Goal: Navigation & Orientation: Find specific page/section

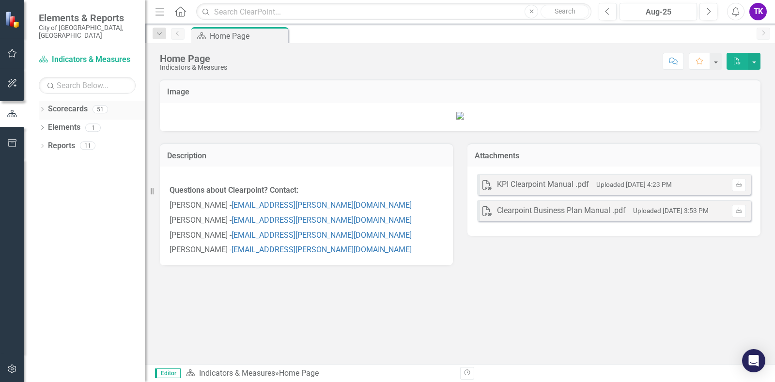
click at [61, 104] on link "Scorecards" at bounding box center [68, 109] width 40 height 11
click at [43, 108] on icon "Dropdown" at bounding box center [42, 110] width 7 height 5
click at [58, 159] on link "KPI Reporting" at bounding box center [99, 164] width 92 height 11
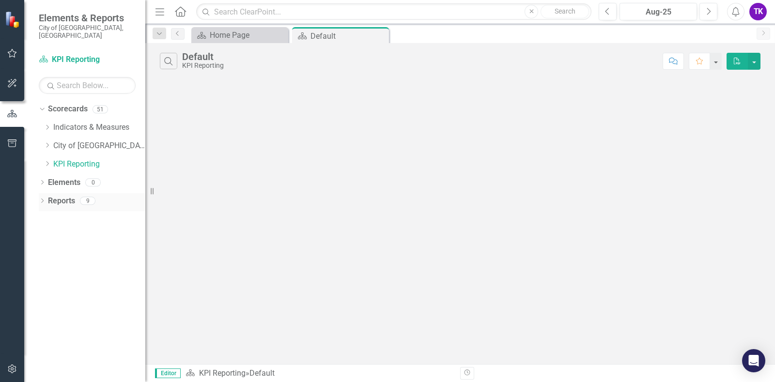
click at [46, 197] on div "Dropdown Reports 9" at bounding box center [92, 202] width 107 height 18
click at [44, 199] on icon "Dropdown" at bounding box center [42, 201] width 7 height 5
click at [49, 234] on icon "Dropdown" at bounding box center [46, 236] width 7 height 5
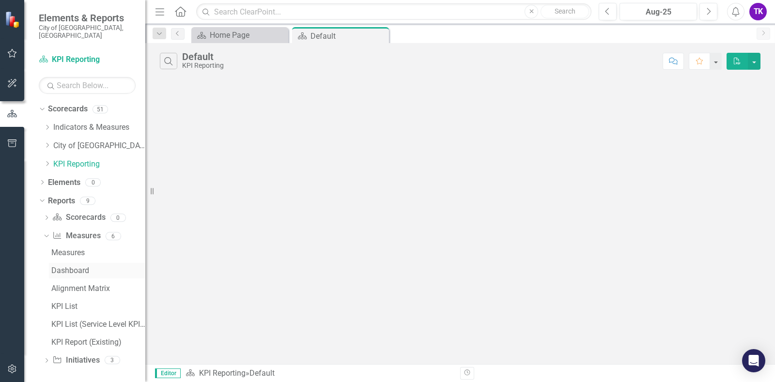
click at [61, 266] on div "Dashboard" at bounding box center [98, 270] width 94 height 9
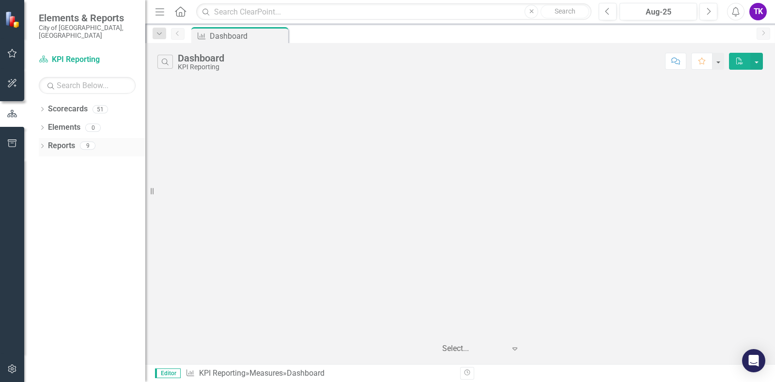
click at [61, 141] on link "Reports" at bounding box center [61, 146] width 27 height 11
click at [39, 144] on icon "Dropdown" at bounding box center [42, 146] width 7 height 5
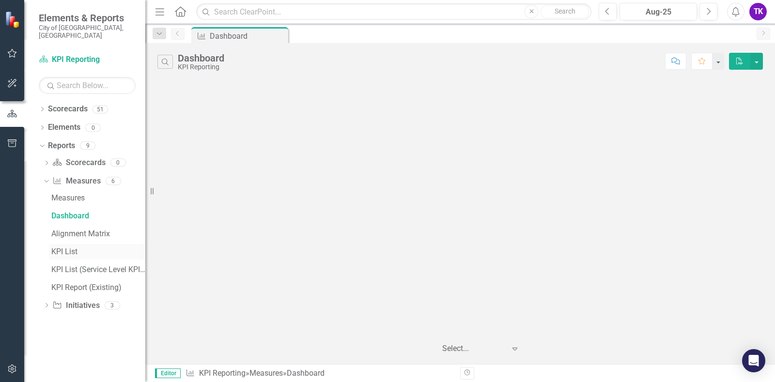
click at [55, 248] on div "KPI List" at bounding box center [98, 252] width 94 height 9
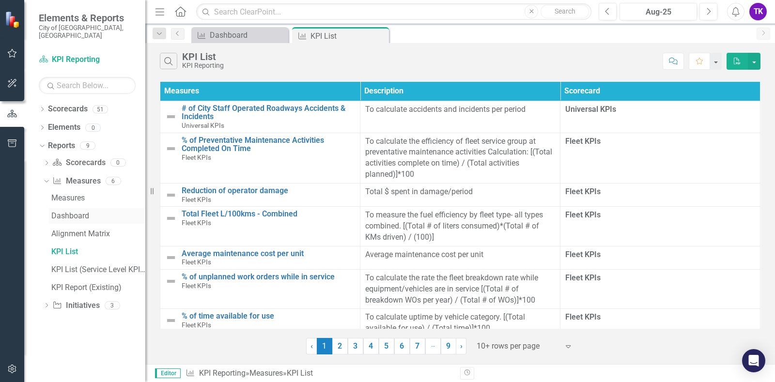
click at [54, 212] on div "Dashboard" at bounding box center [98, 216] width 94 height 9
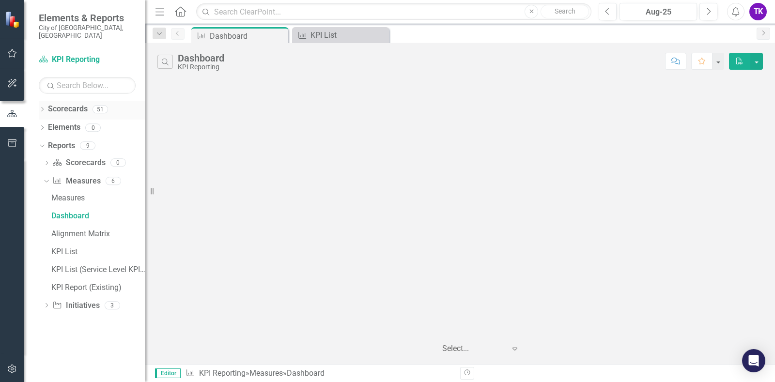
click at [43, 108] on icon "Dropdown" at bounding box center [42, 110] width 7 height 5
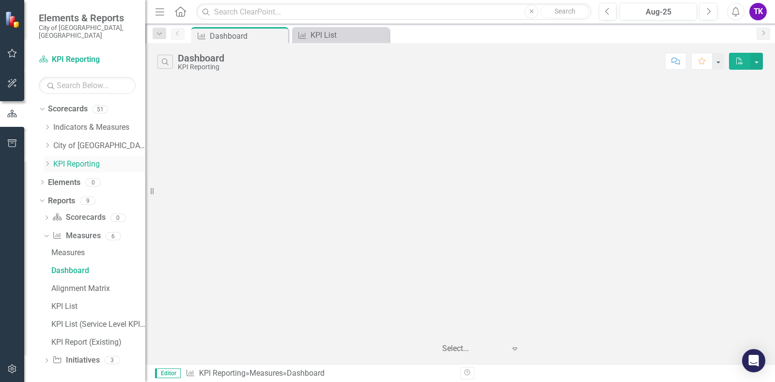
click at [48, 161] on icon "Dropdown" at bounding box center [47, 164] width 7 height 6
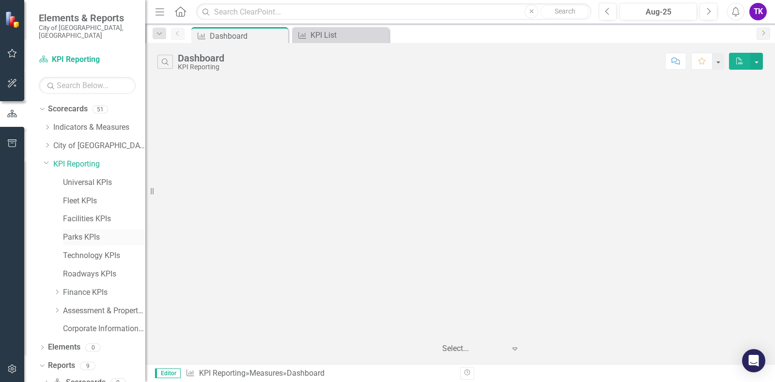
click at [68, 232] on link "Parks KPIs" at bounding box center [104, 237] width 82 height 11
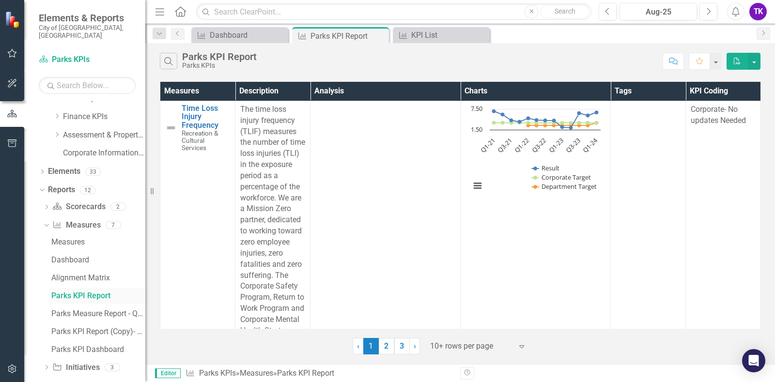
scroll to position [178, 0]
click at [63, 344] on div "Parks KPI Dashboard" at bounding box center [98, 348] width 94 height 9
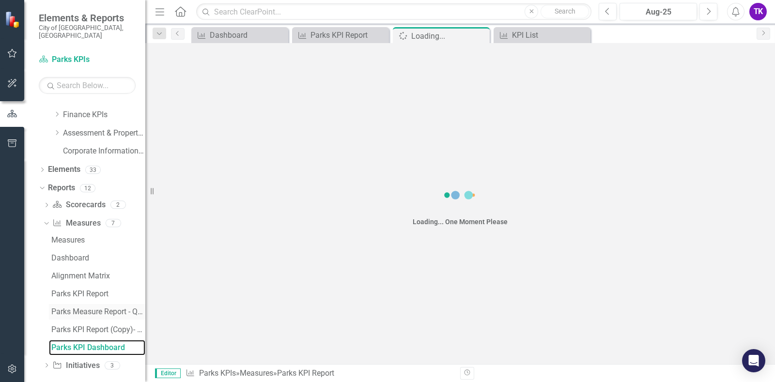
scroll to position [143, 0]
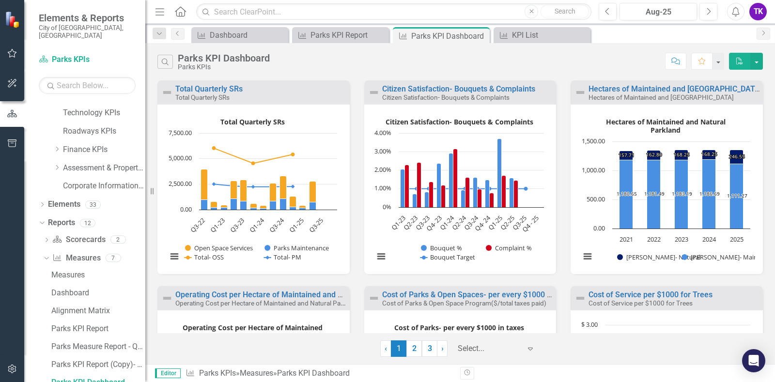
click at [0, 0] on icon "Close" at bounding box center [0, 0] width 0 height 0
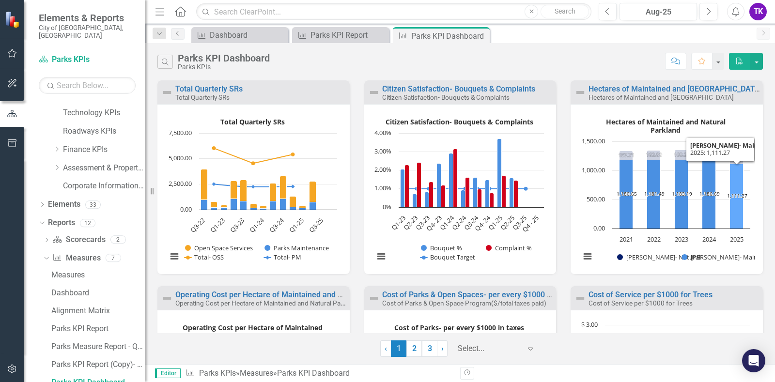
click at [733, 175] on icon "2025, 1,111.27. Regina- Maintained." at bounding box center [737, 196] width 14 height 65
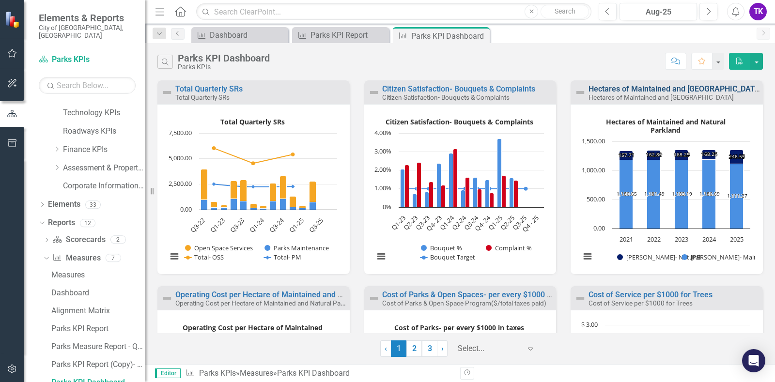
click at [673, 87] on link "Hectares of Maintained and [GEOGRAPHIC_DATA]" at bounding box center [675, 88] width 173 height 9
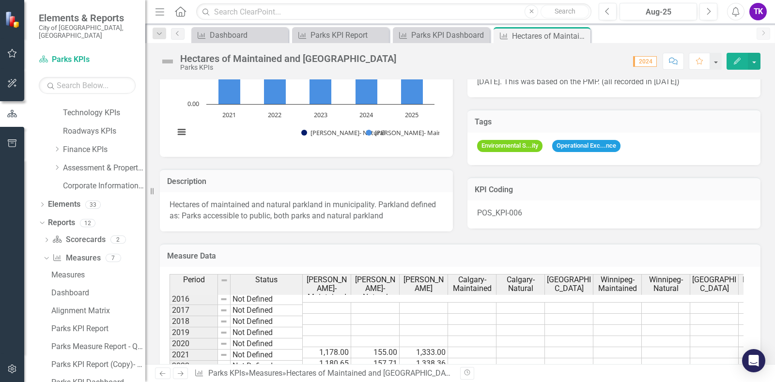
scroll to position [179, 0]
